Goal: Information Seeking & Learning: Learn about a topic

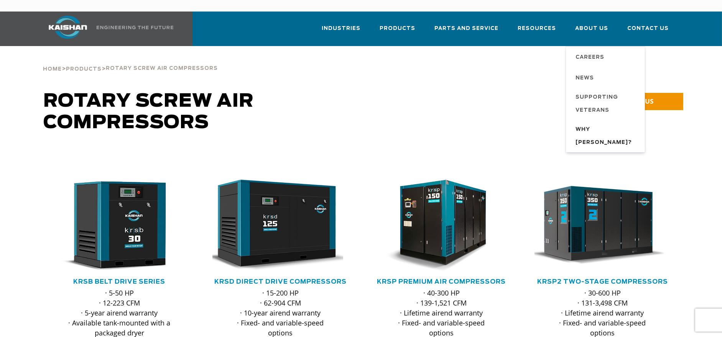
click at [593, 123] on span "Why [PERSON_NAME]?" at bounding box center [606, 136] width 61 height 26
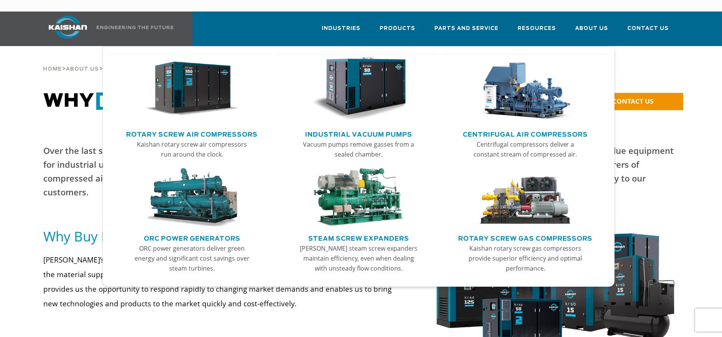
click at [186, 78] on img "Main menu" at bounding box center [192, 89] width 94 height 64
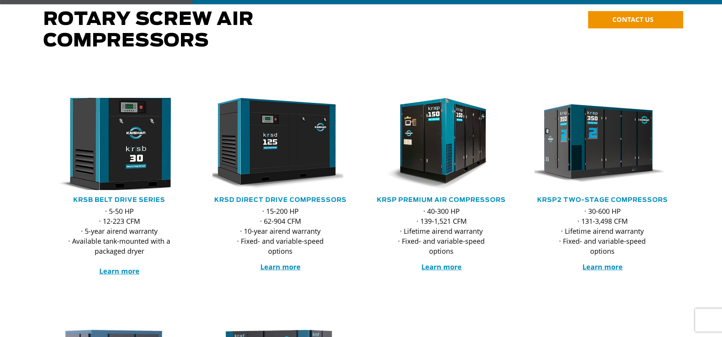
scroll to position [102, 0]
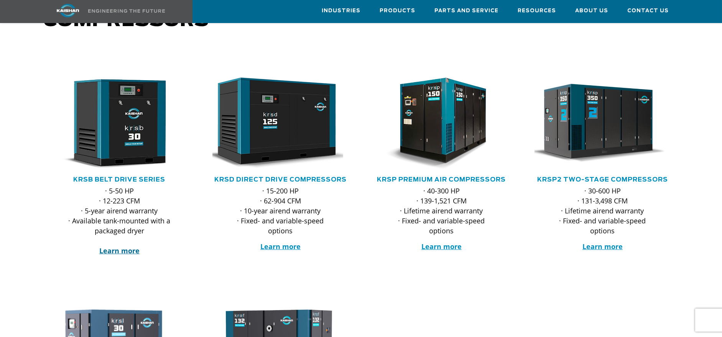
click at [122, 246] on strong "Learn more" at bounding box center [119, 250] width 40 height 9
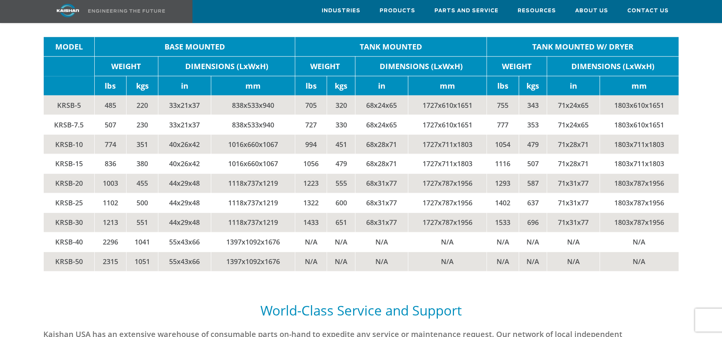
scroll to position [1611, 0]
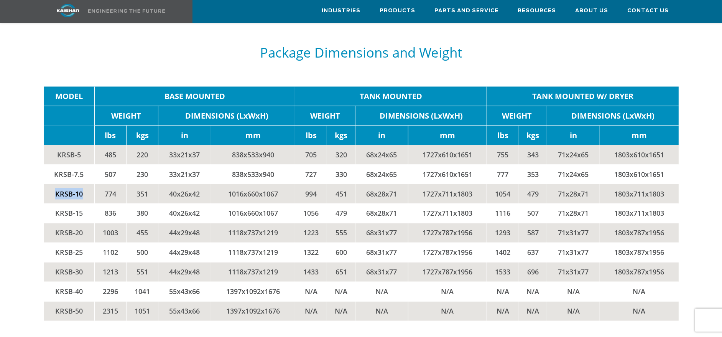
drag, startPoint x: 82, startPoint y: 179, endPoint x: 53, endPoint y: 180, distance: 29.2
click at [53, 184] on td "KRSB-10" at bounding box center [69, 194] width 51 height 20
drag, startPoint x: 53, startPoint y: 180, endPoint x: 66, endPoint y: 181, distance: 13.5
